Goal: Task Accomplishment & Management: Manage account settings

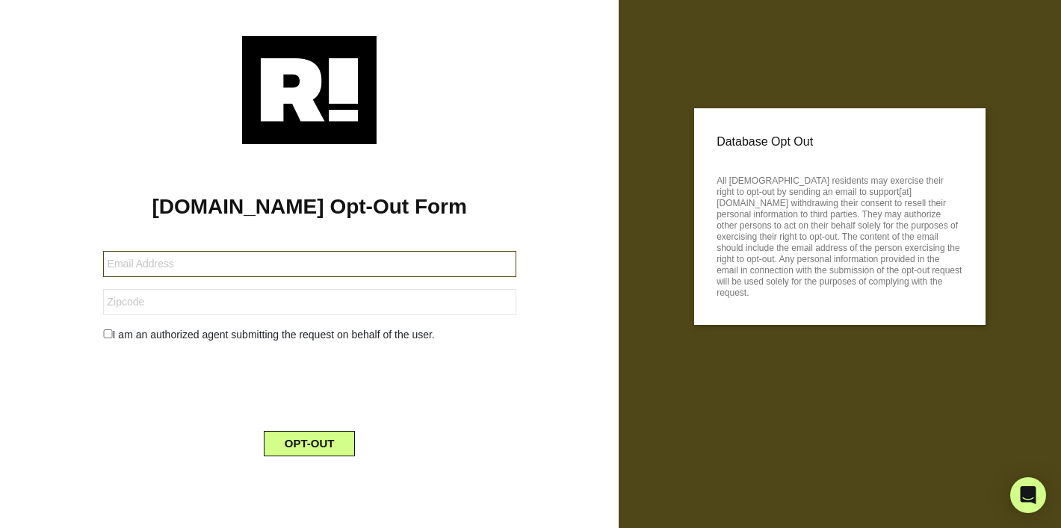
click at [297, 262] on input "text" at bounding box center [309, 264] width 413 height 26
type input "[EMAIL_ADDRESS][DOMAIN_NAME]"
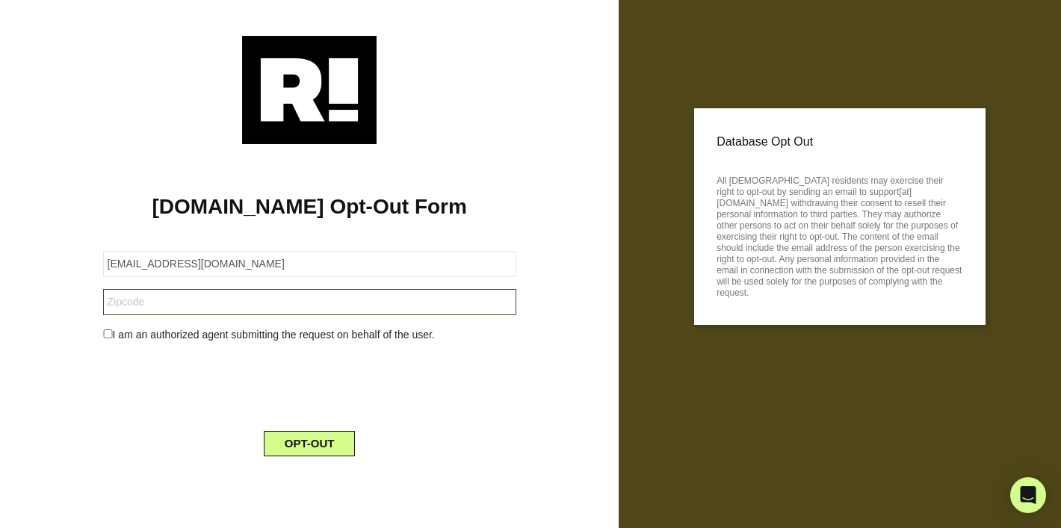
type input "55125-4384"
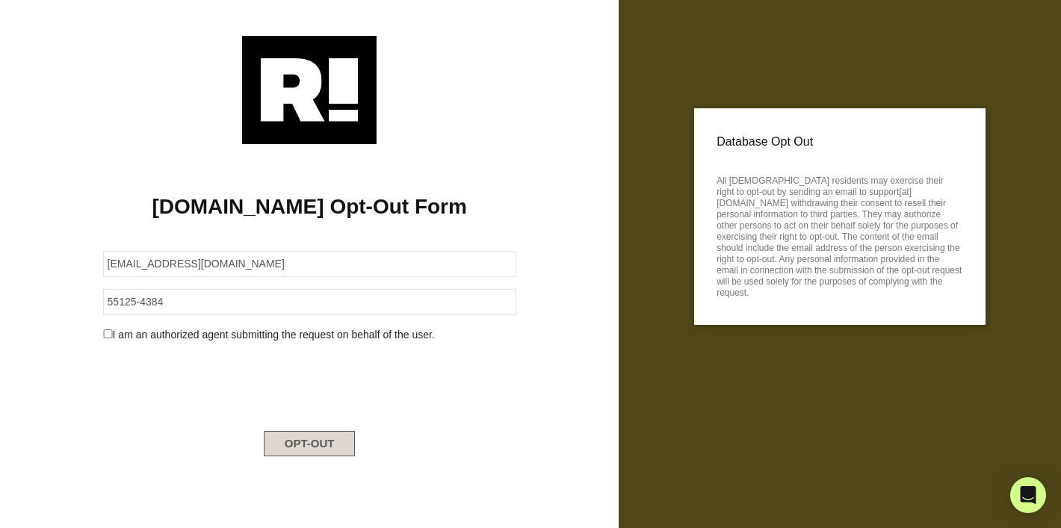
click at [312, 441] on button "OPT-OUT" at bounding box center [310, 443] width 92 height 25
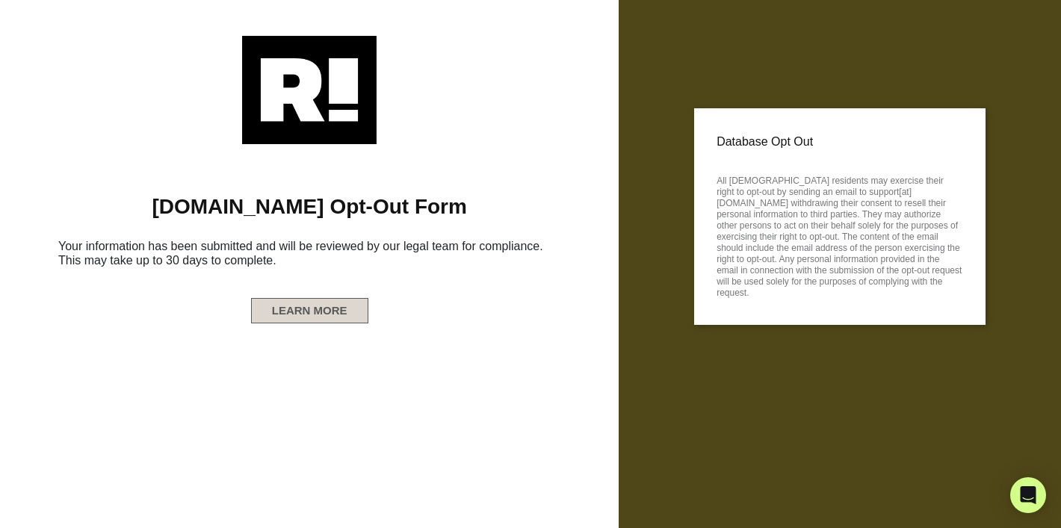
click at [332, 308] on button "LEARN MORE" at bounding box center [309, 310] width 117 height 25
